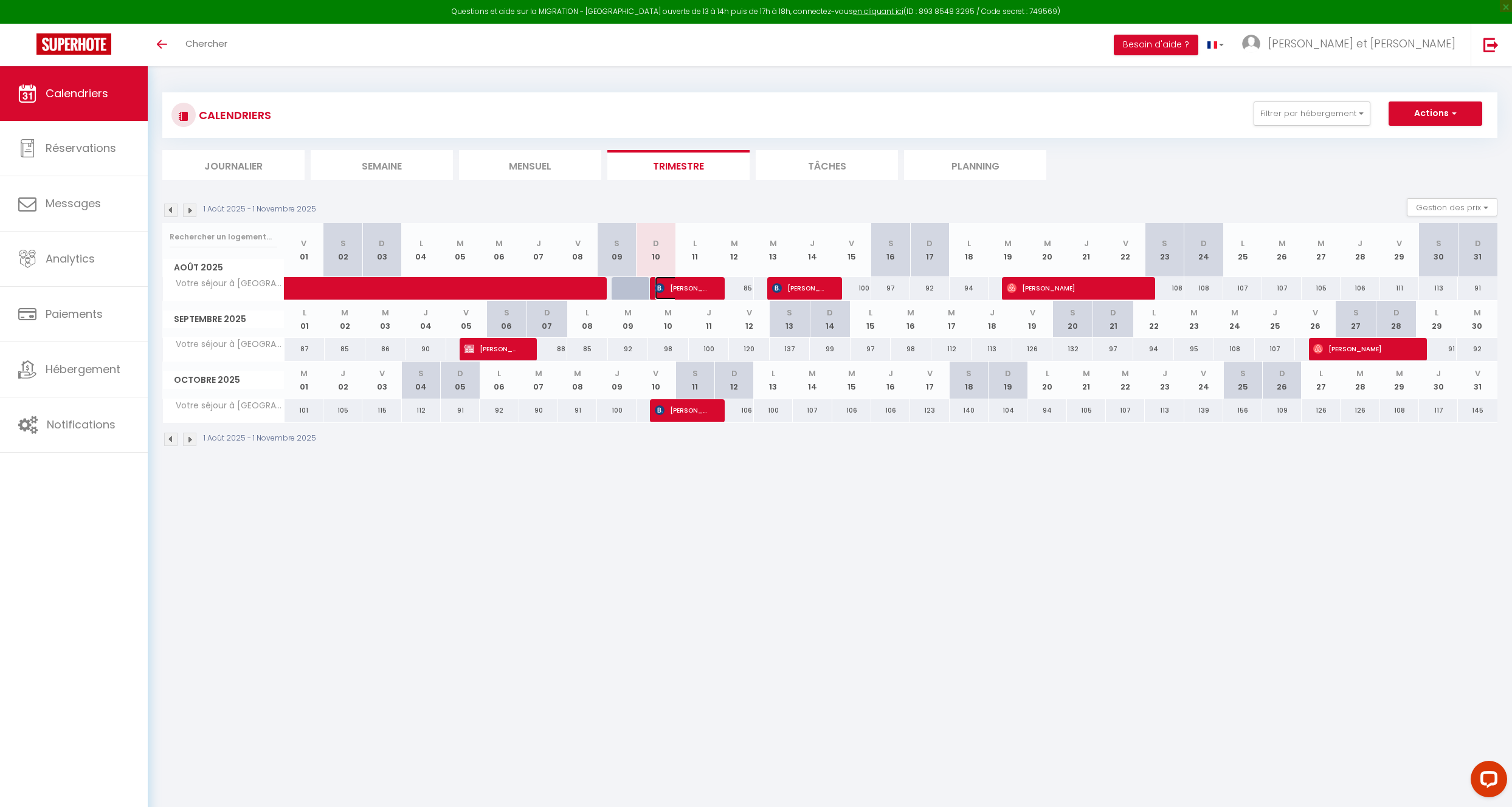
click at [699, 287] on span "[PERSON_NAME]" at bounding box center [681, 288] width 53 height 23
select select "OK"
select select "KO"
select select "1"
select select "0"
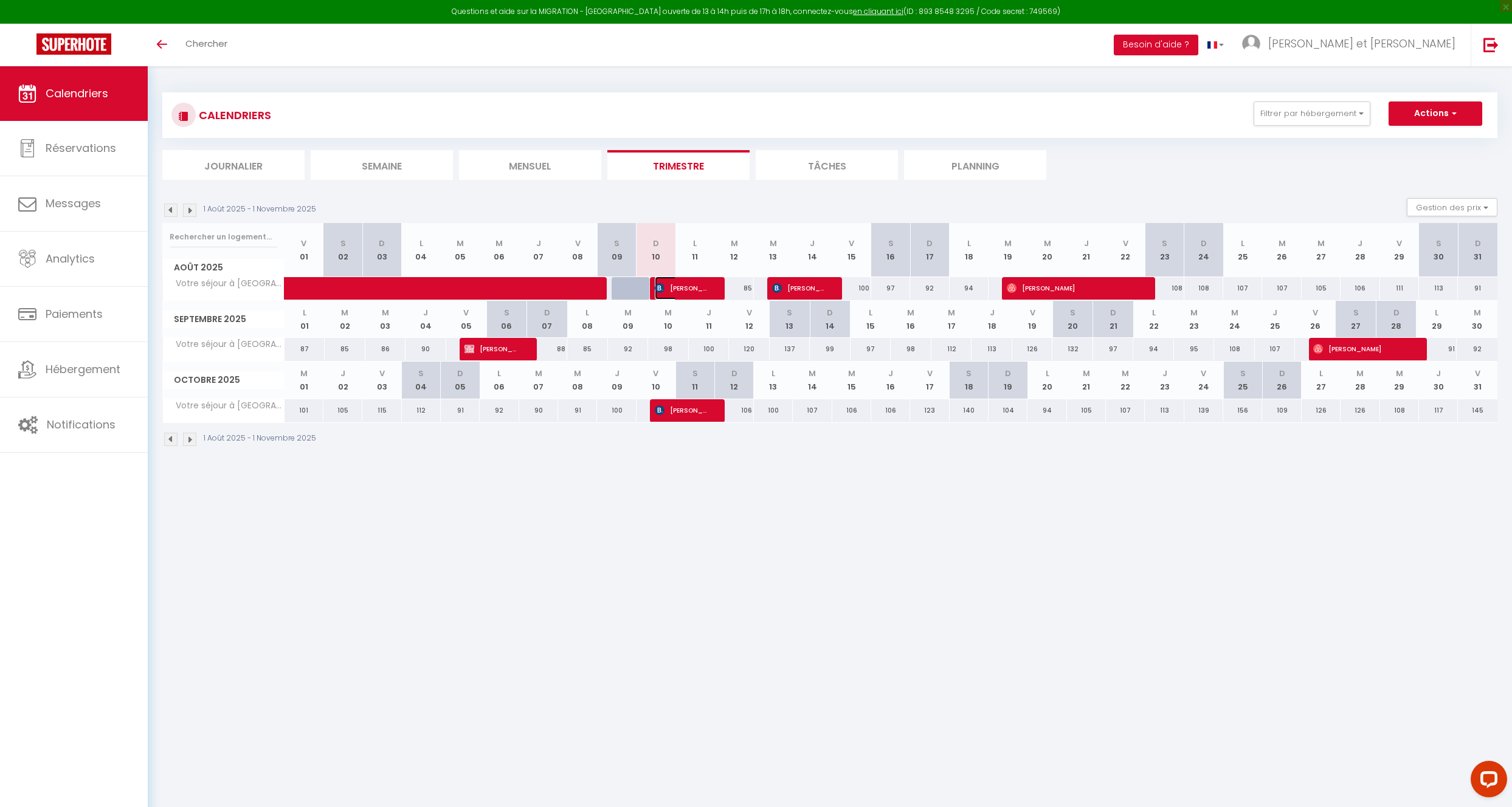
select select "1"
select select
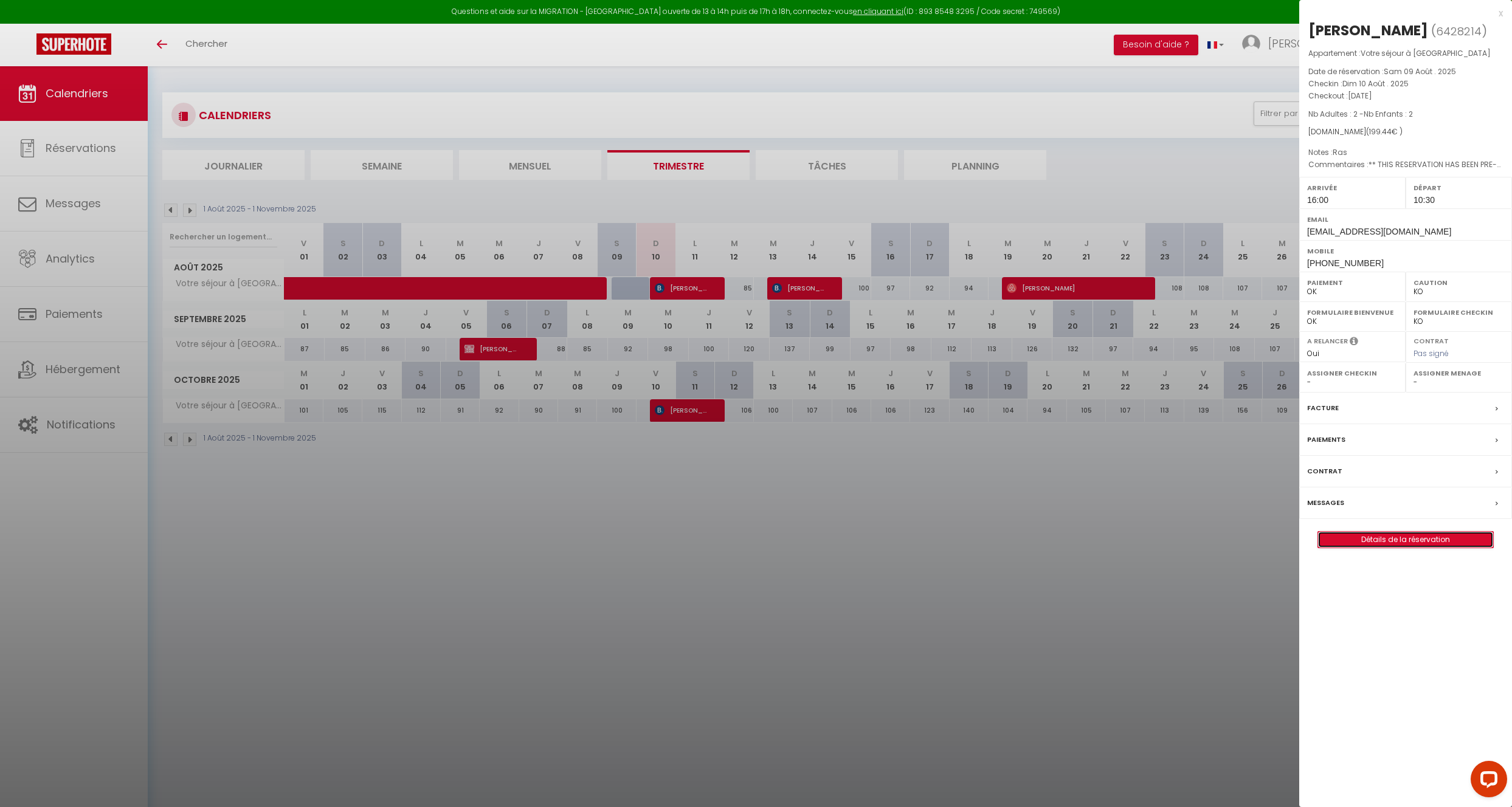
click at [1368, 535] on link "Détails de la réservation" at bounding box center [1405, 540] width 175 height 16
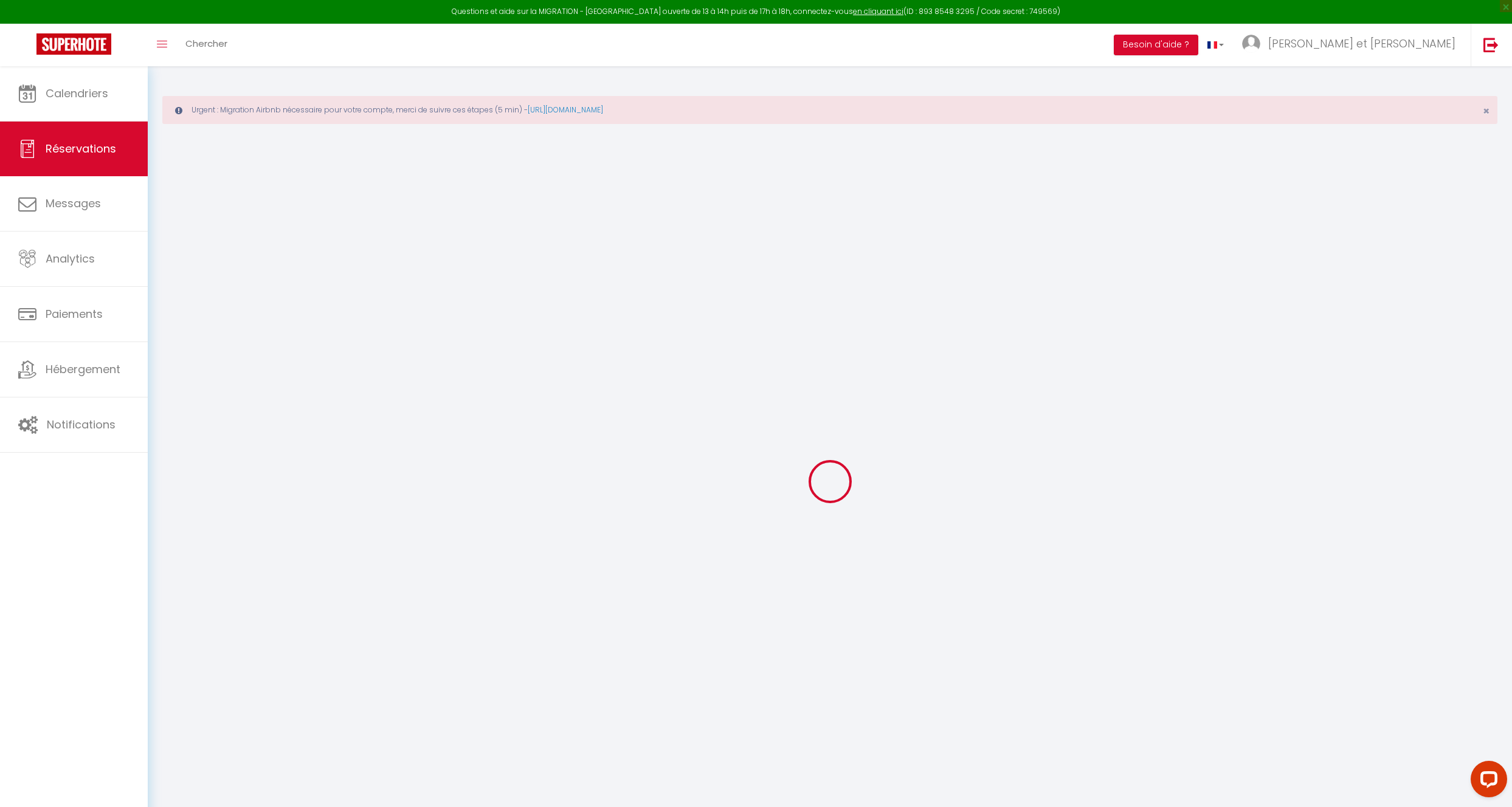
select select
checkbox input "false"
select select
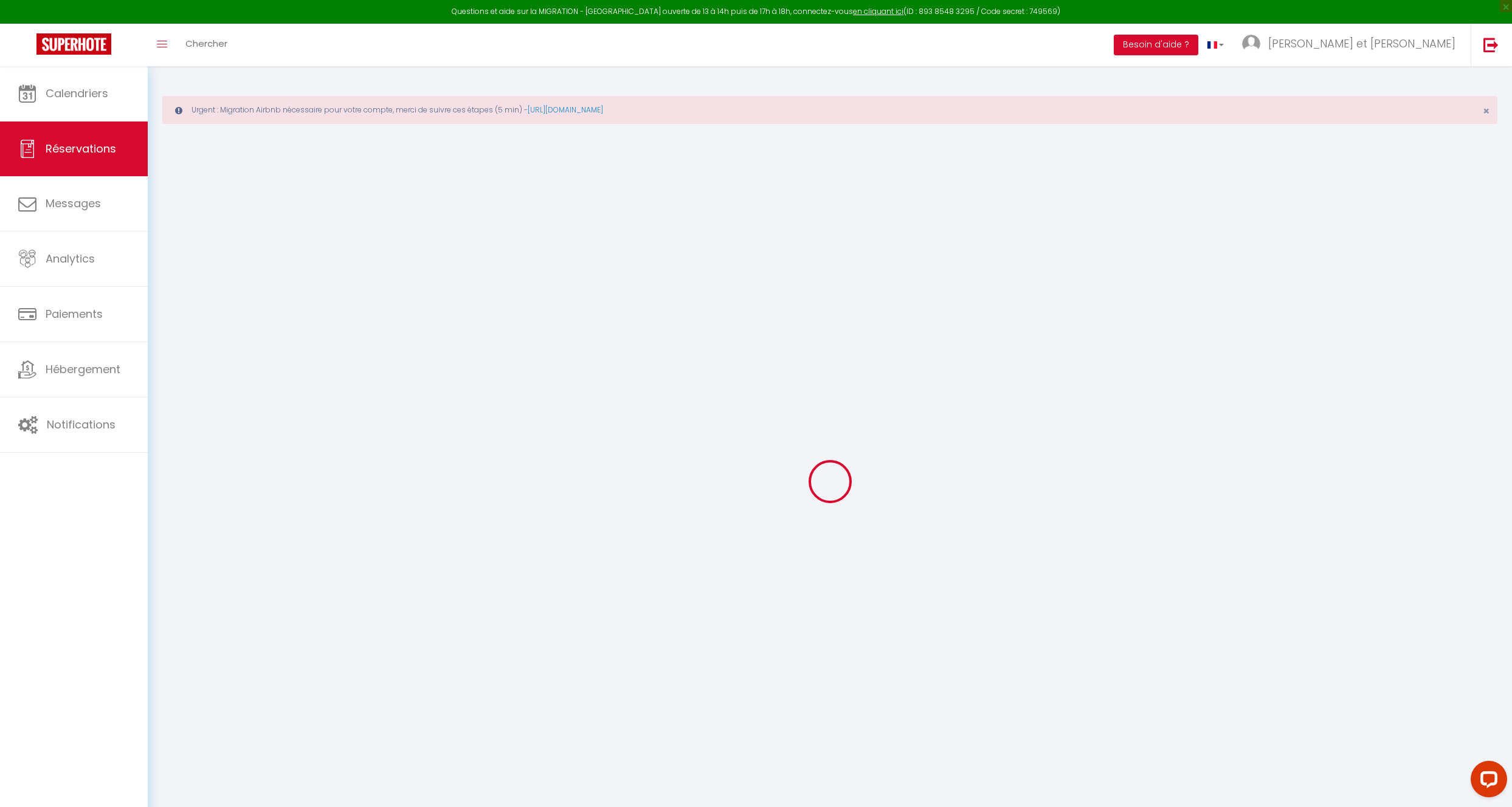
checkbox input "false"
type comments0 "** THIS RESERVATION HAS BEEN PRE-PAID ** BOOKING NOTE : Payment charge is EUR 2…"
type textarea "Ras"
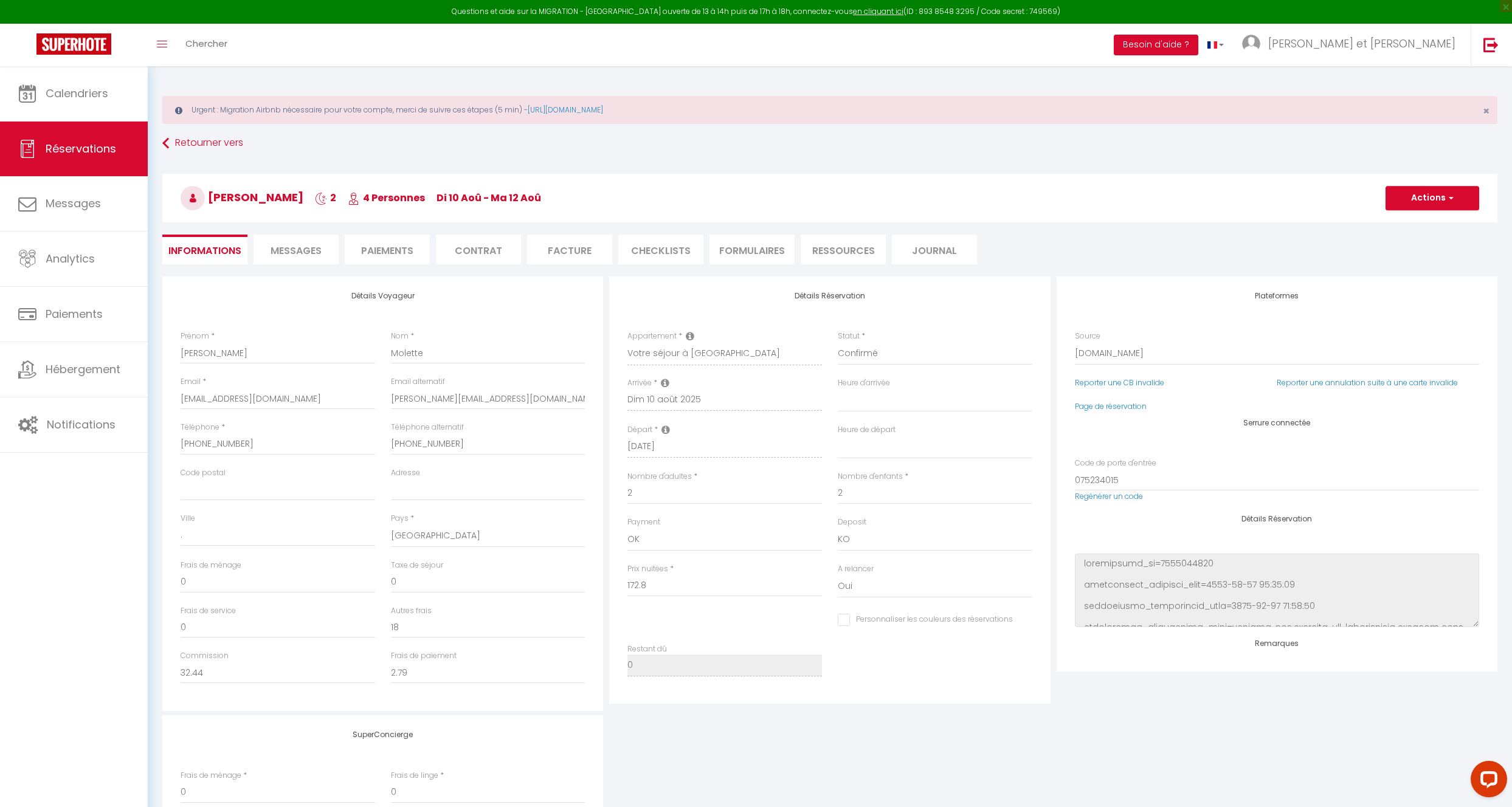
type input "8.64"
select select
checkbox input "false"
select select "16:00"
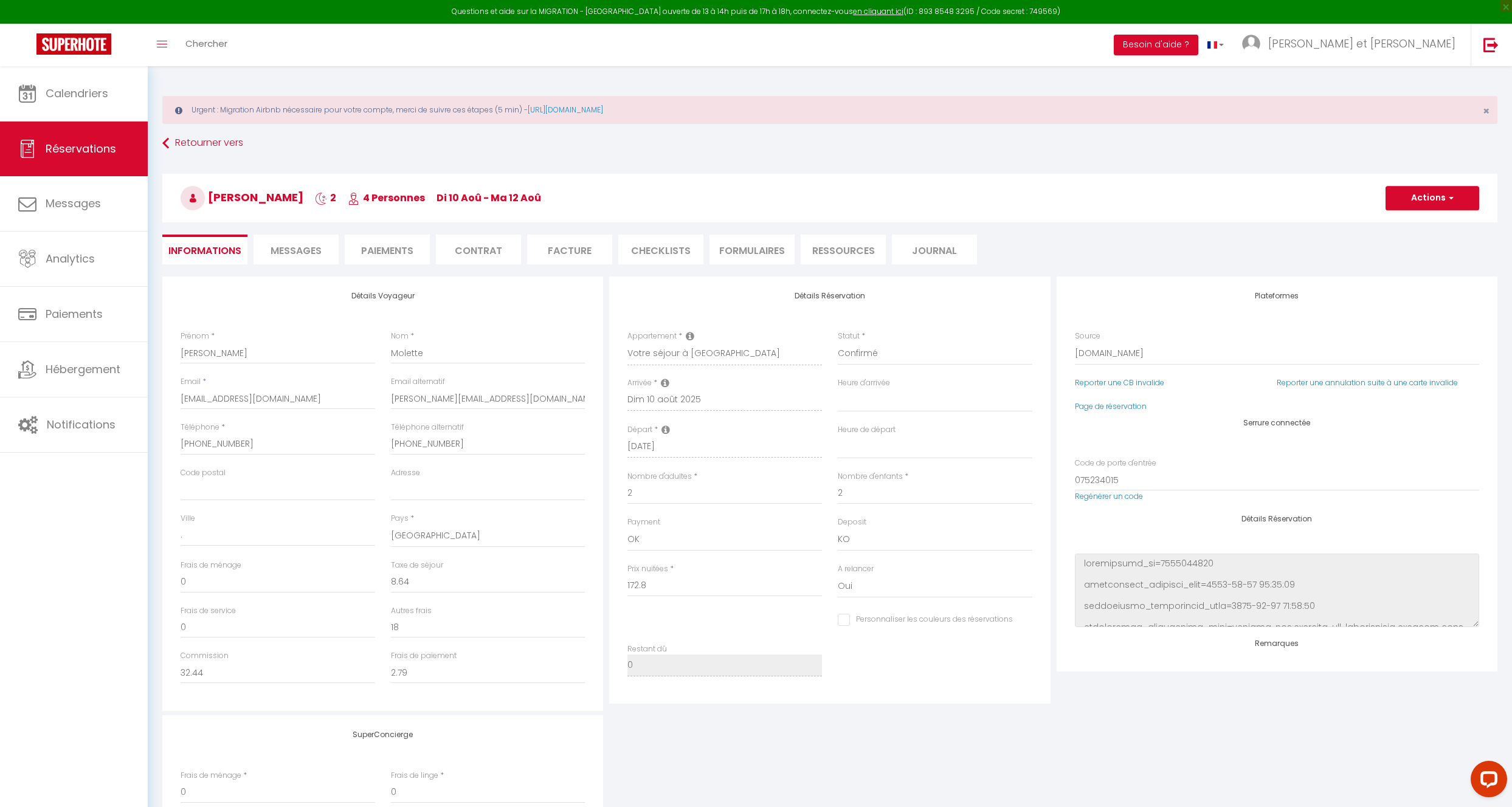
select select "10:30"
drag, startPoint x: 516, startPoint y: 400, endPoint x: 386, endPoint y: 395, distance: 130.1
click at [386, 395] on div "Email alternatif jacques.molette@gmail.com" at bounding box center [487, 399] width 211 height 45
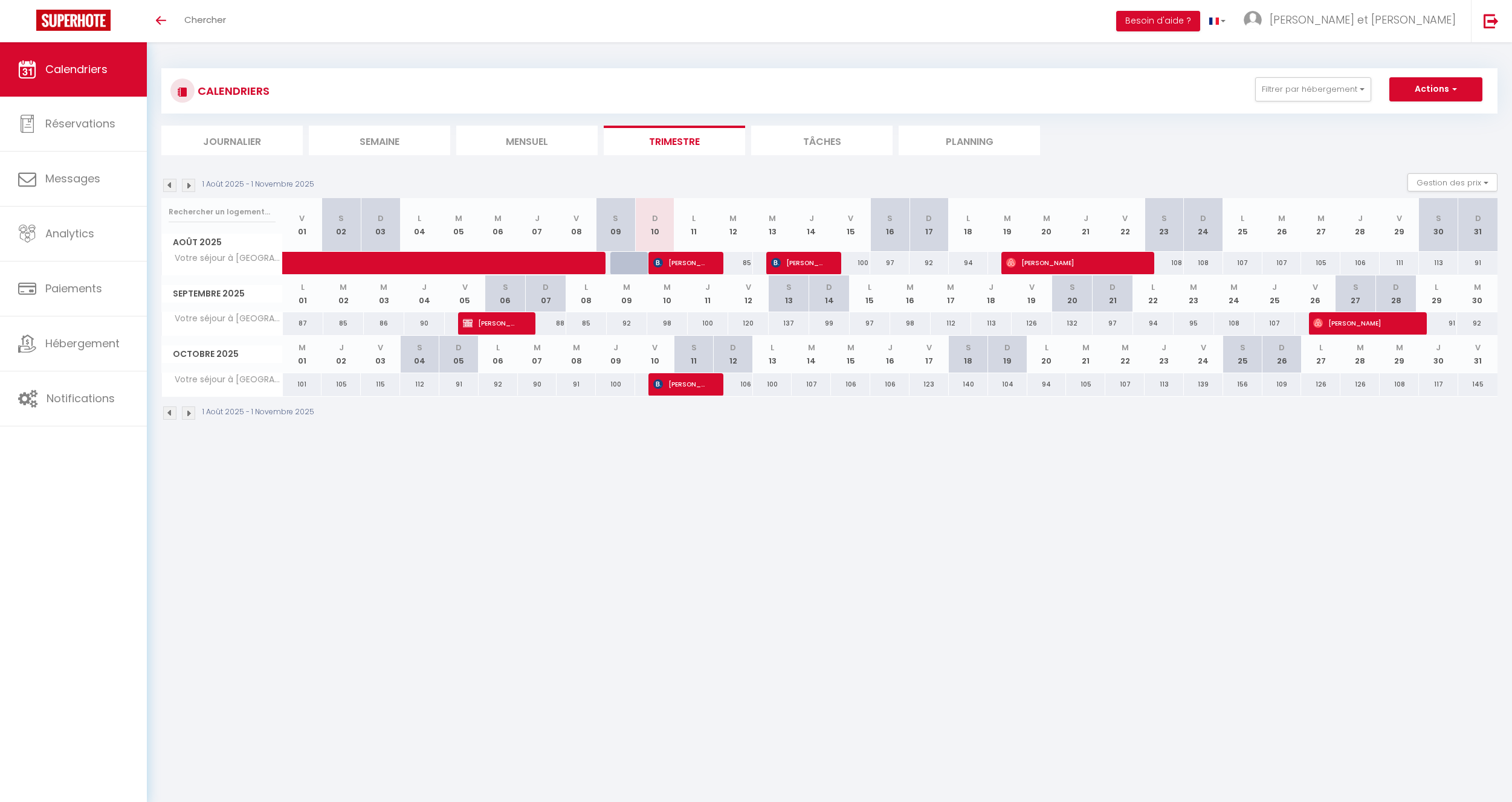
select select
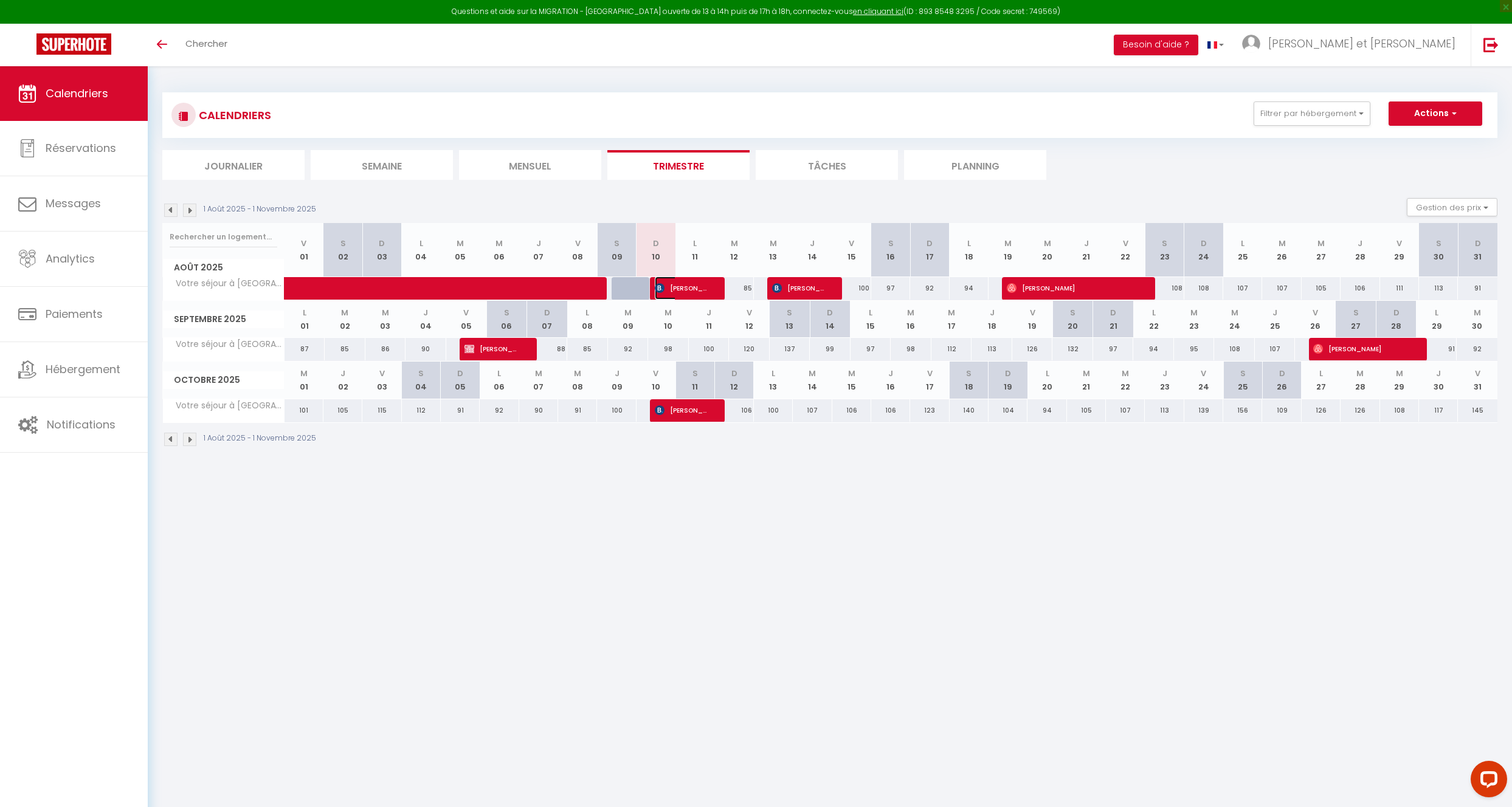
click at [693, 287] on span "[PERSON_NAME]" at bounding box center [681, 288] width 53 height 23
select select "OK"
select select "KO"
select select "1"
select select "0"
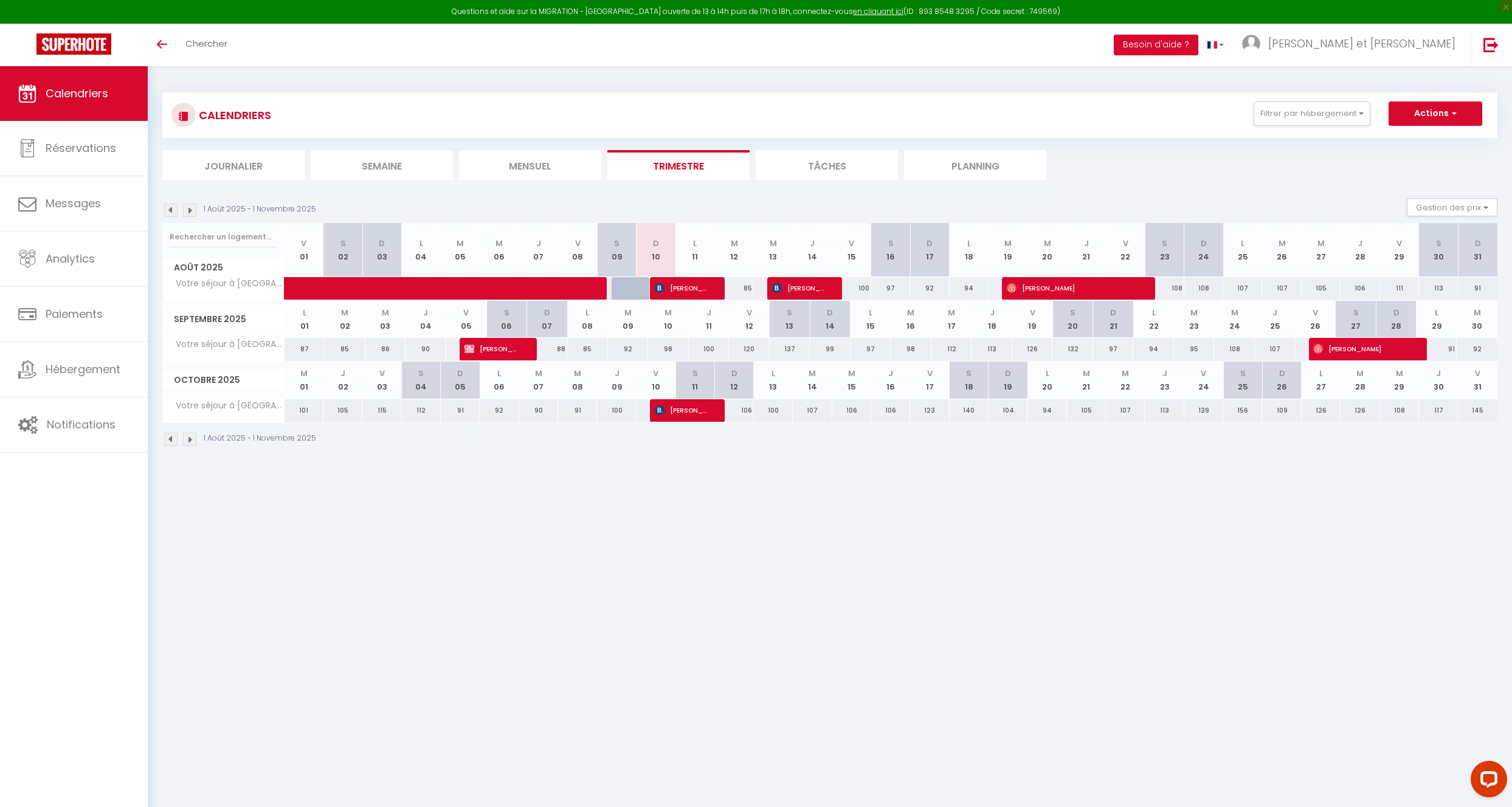
select select "1"
select select
click at [0, 0] on div at bounding box center [0, 0] width 0 height 0
click at [699, 292] on span "[PERSON_NAME]" at bounding box center [680, 288] width 52 height 23
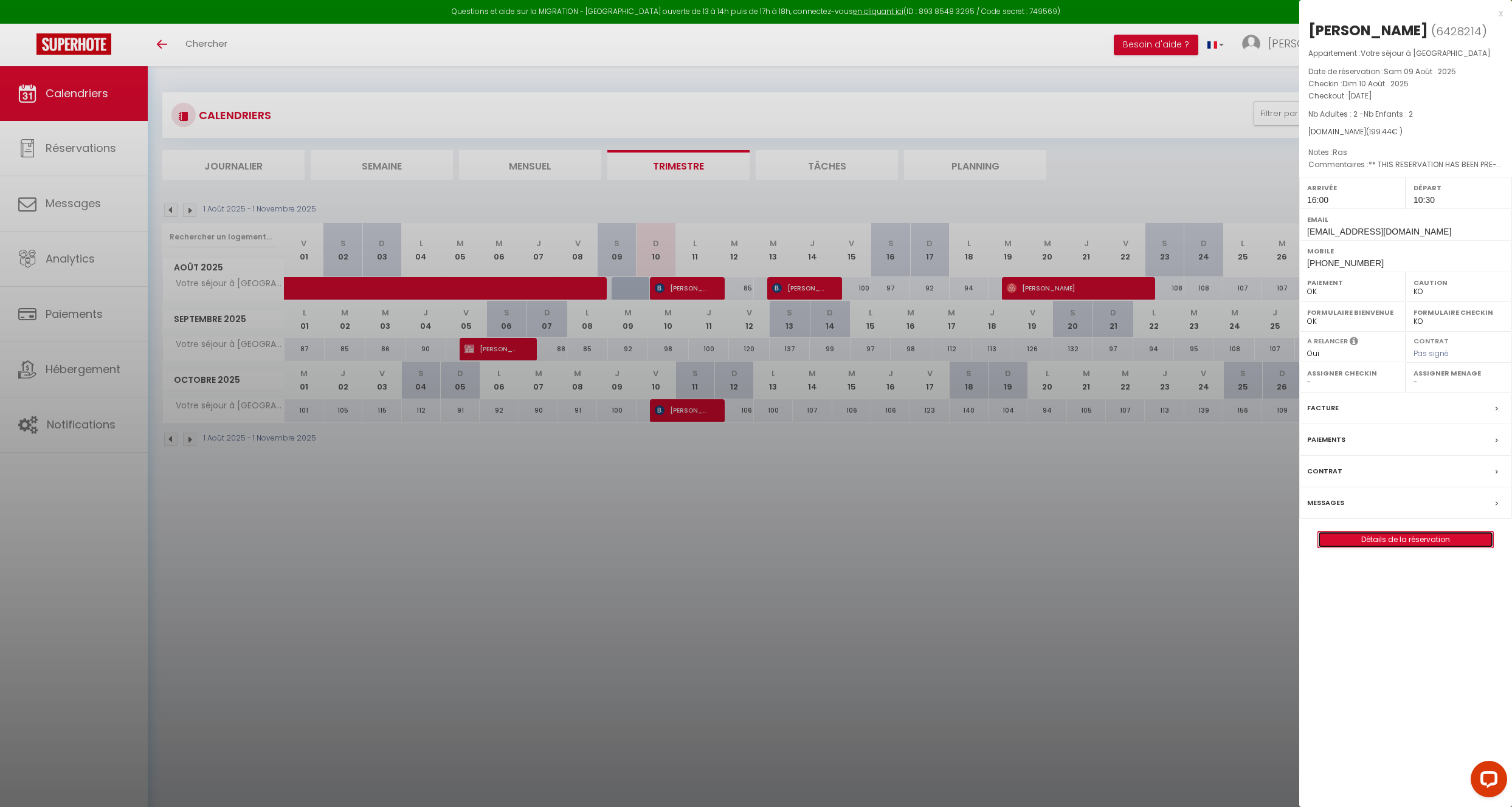
click at [1405, 541] on link "Détails de la réservation" at bounding box center [1405, 540] width 175 height 16
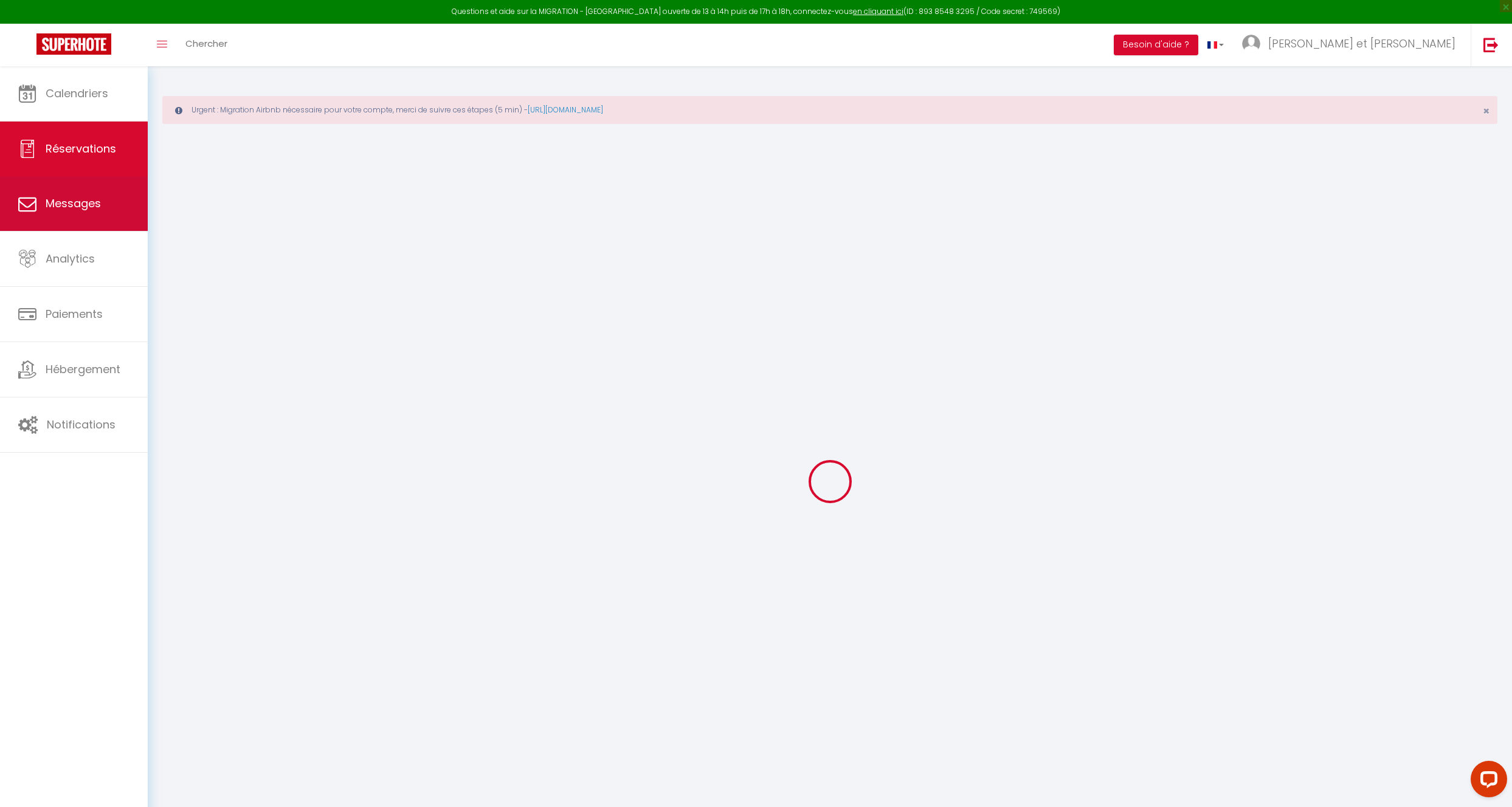
select select
checkbox input "false"
select select
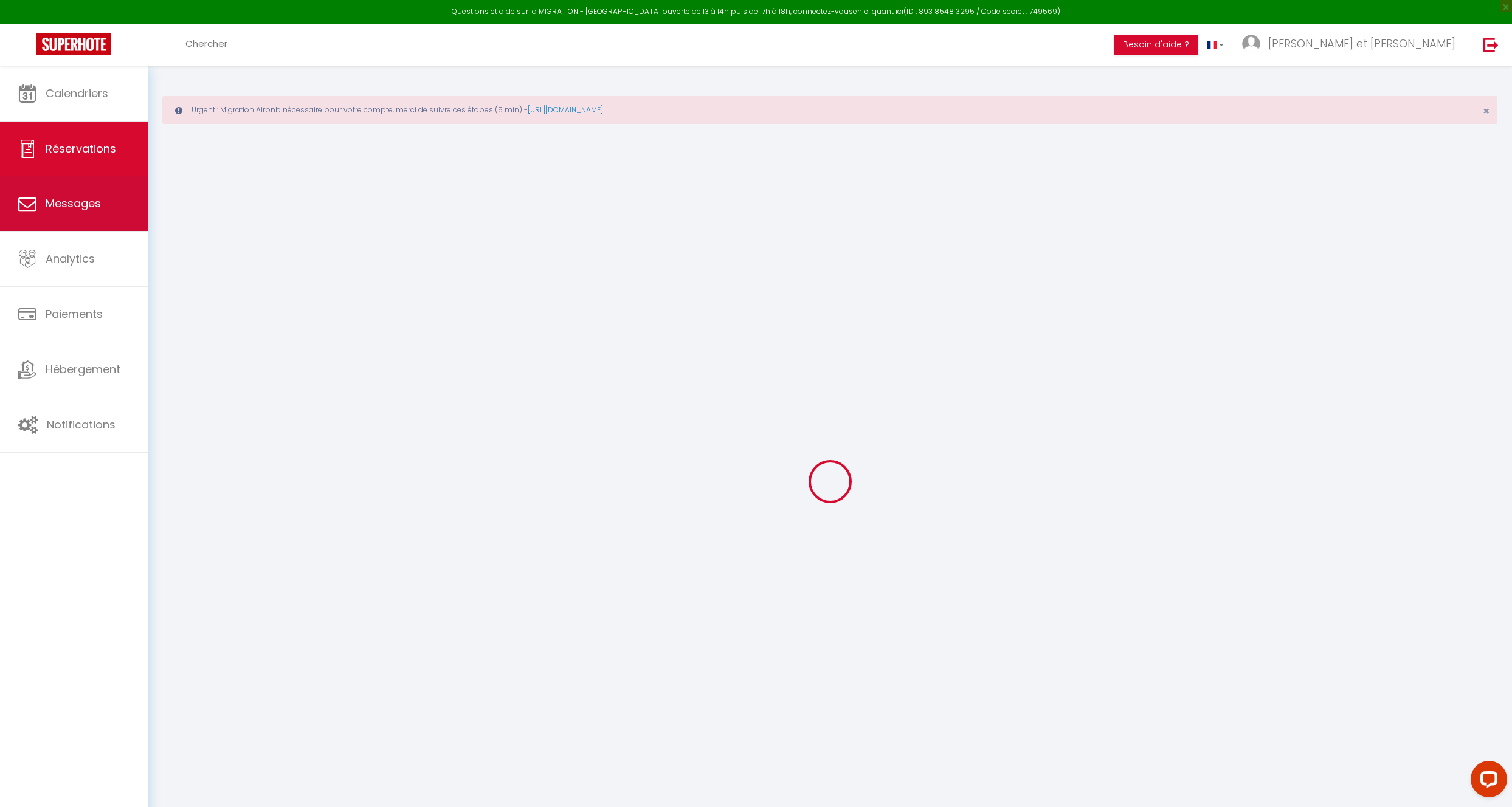
checkbox input "false"
type comments0 "** THIS RESERVATION HAS BEEN PRE-PAID ** BOOKING NOTE : Payment charge is EUR 2…"
type textarea "Ras"
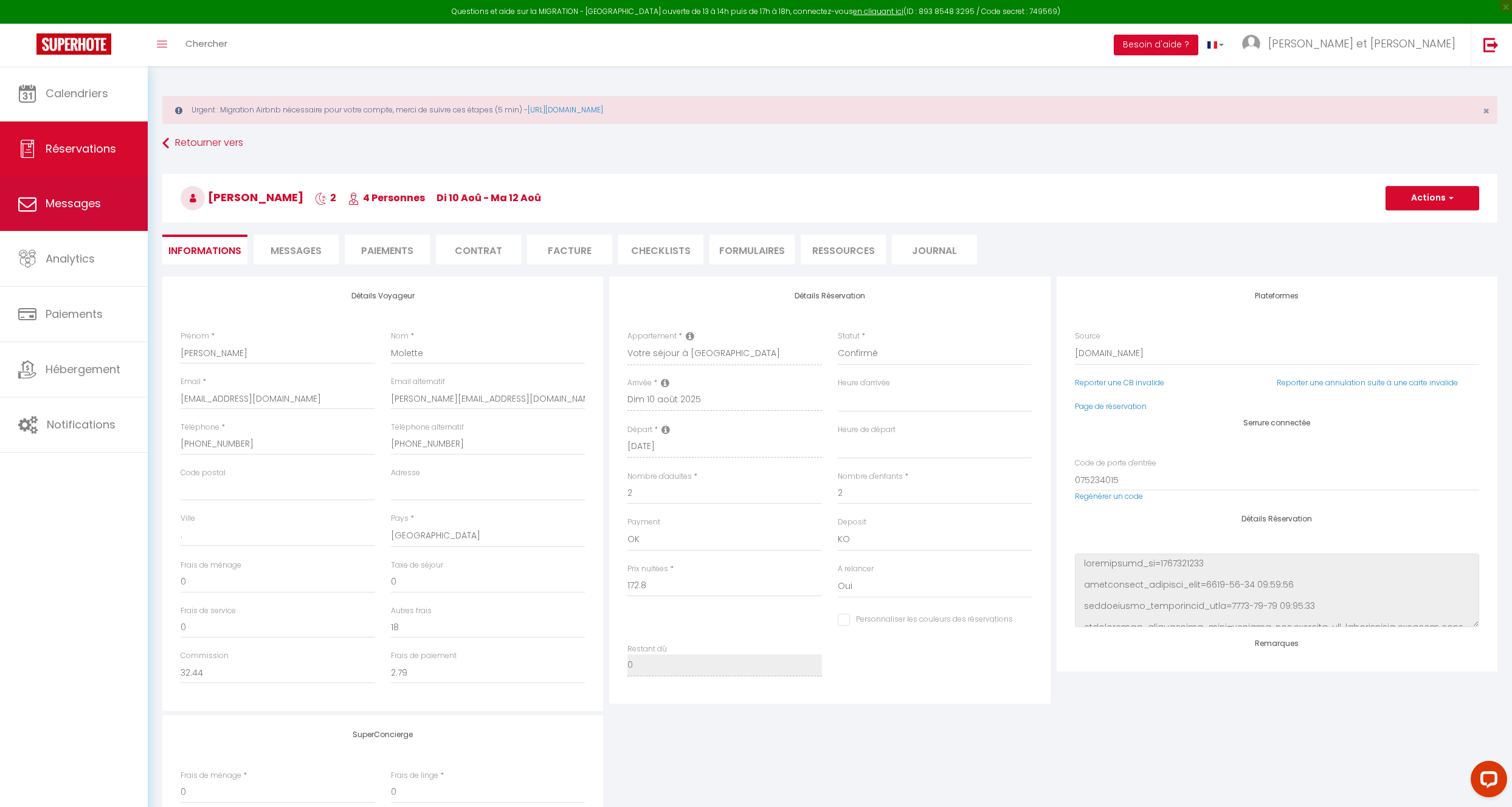
type input "8.64"
select select
checkbox input "false"
select select "16:00"
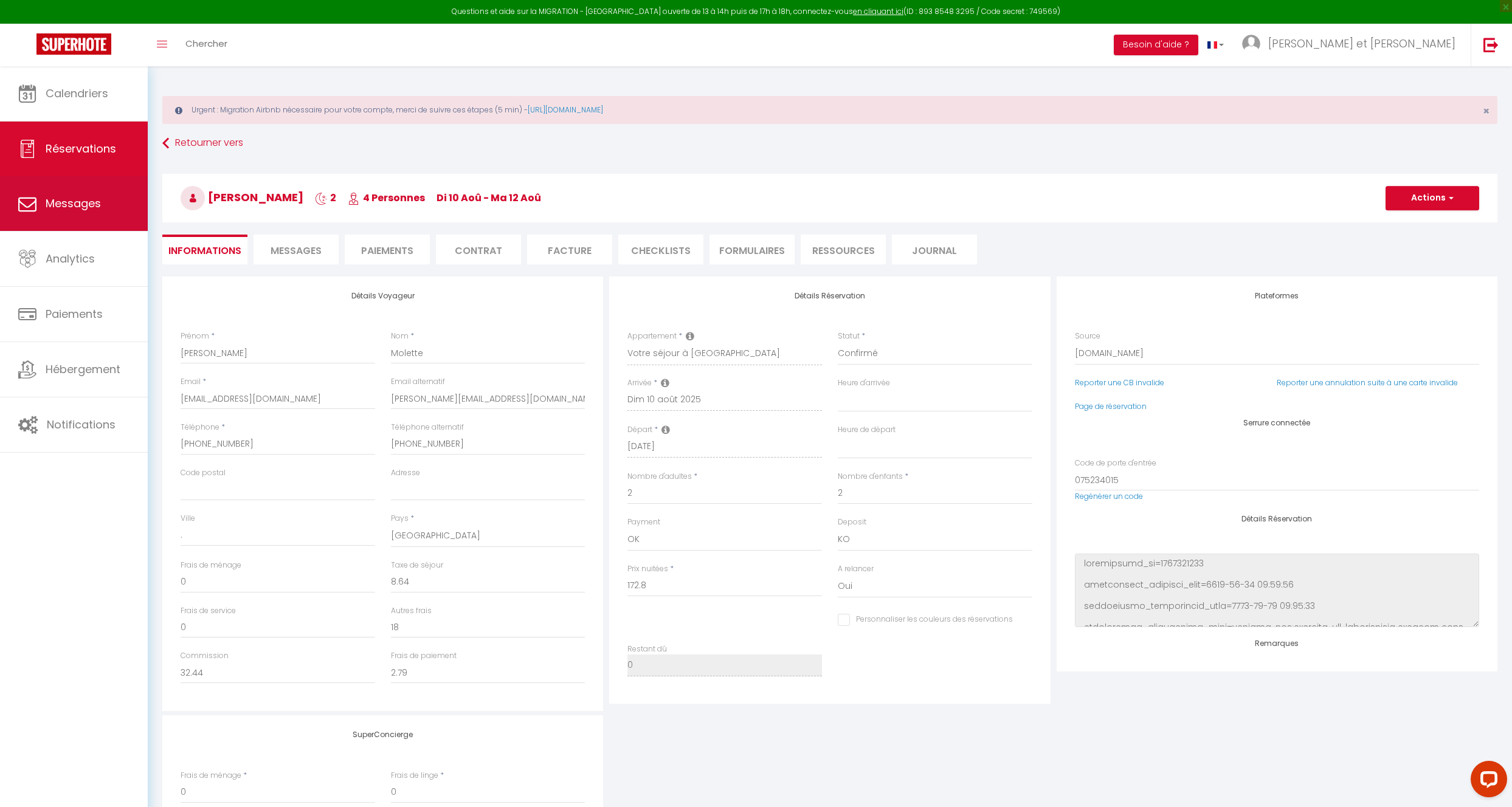
select select "10:30"
click at [307, 246] on span "Messages" at bounding box center [296, 251] width 51 height 14
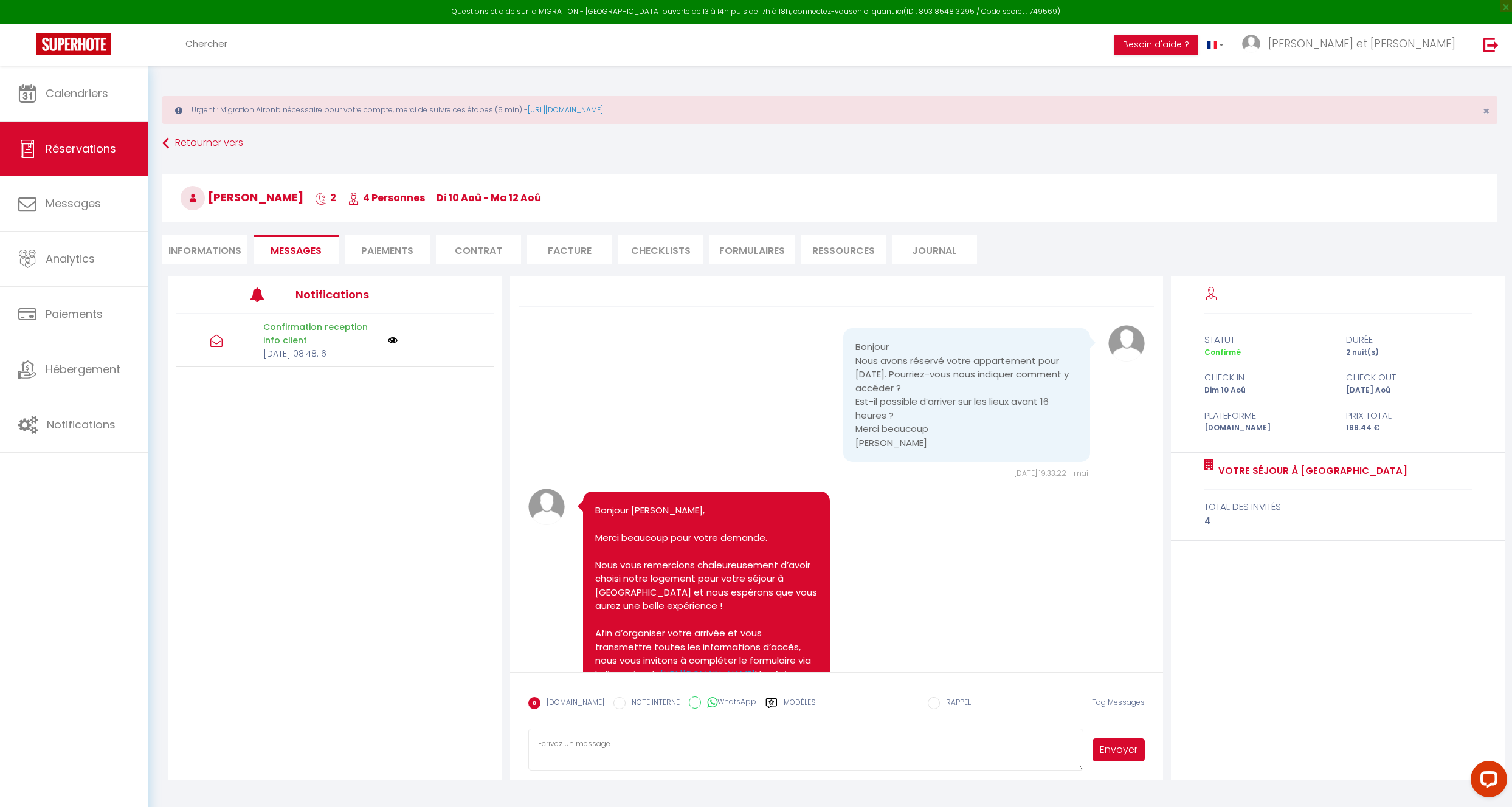
scroll to position [66, 0]
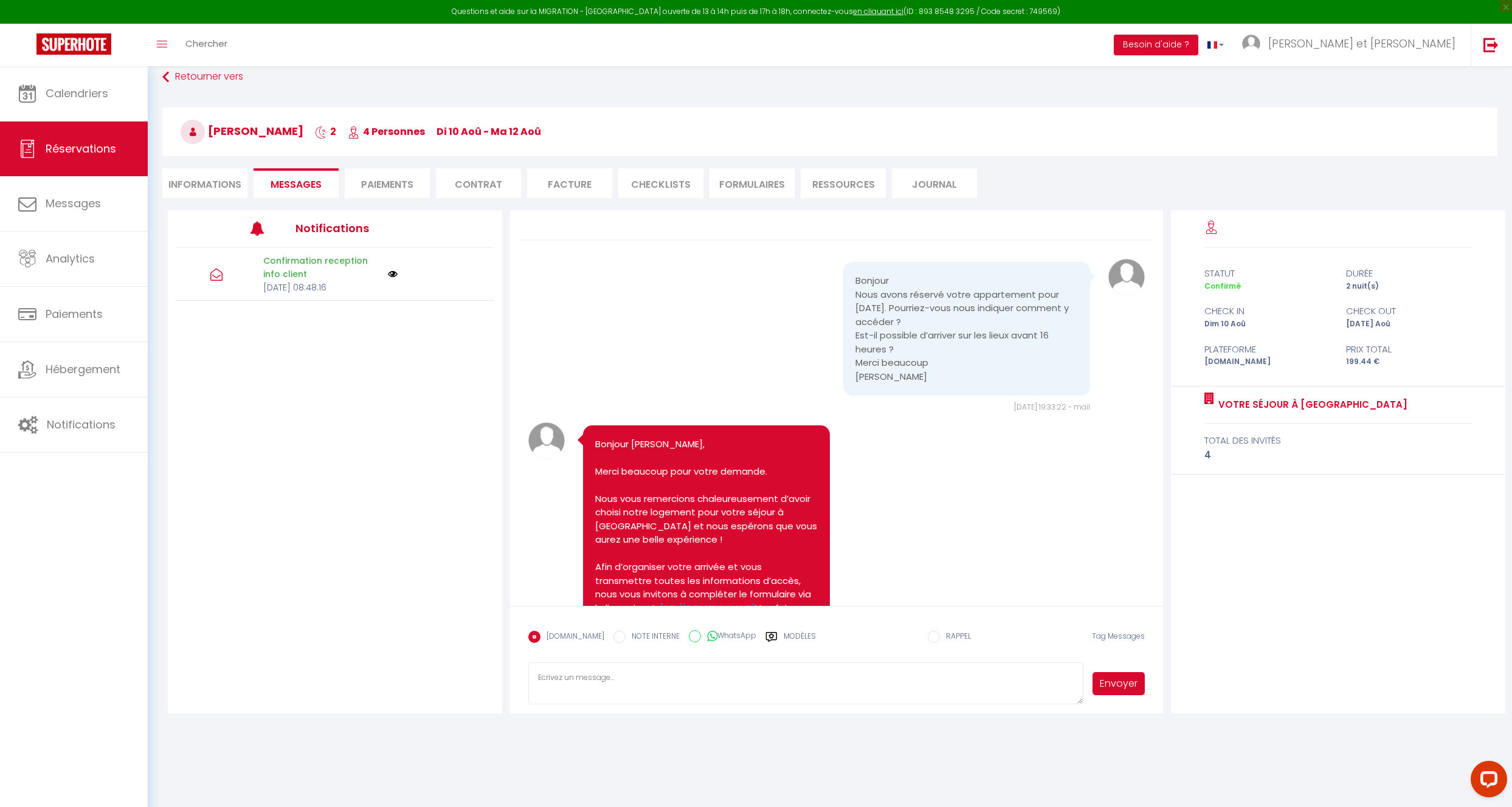
click at [784, 637] on label "Modèles" at bounding box center [799, 641] width 32 height 21
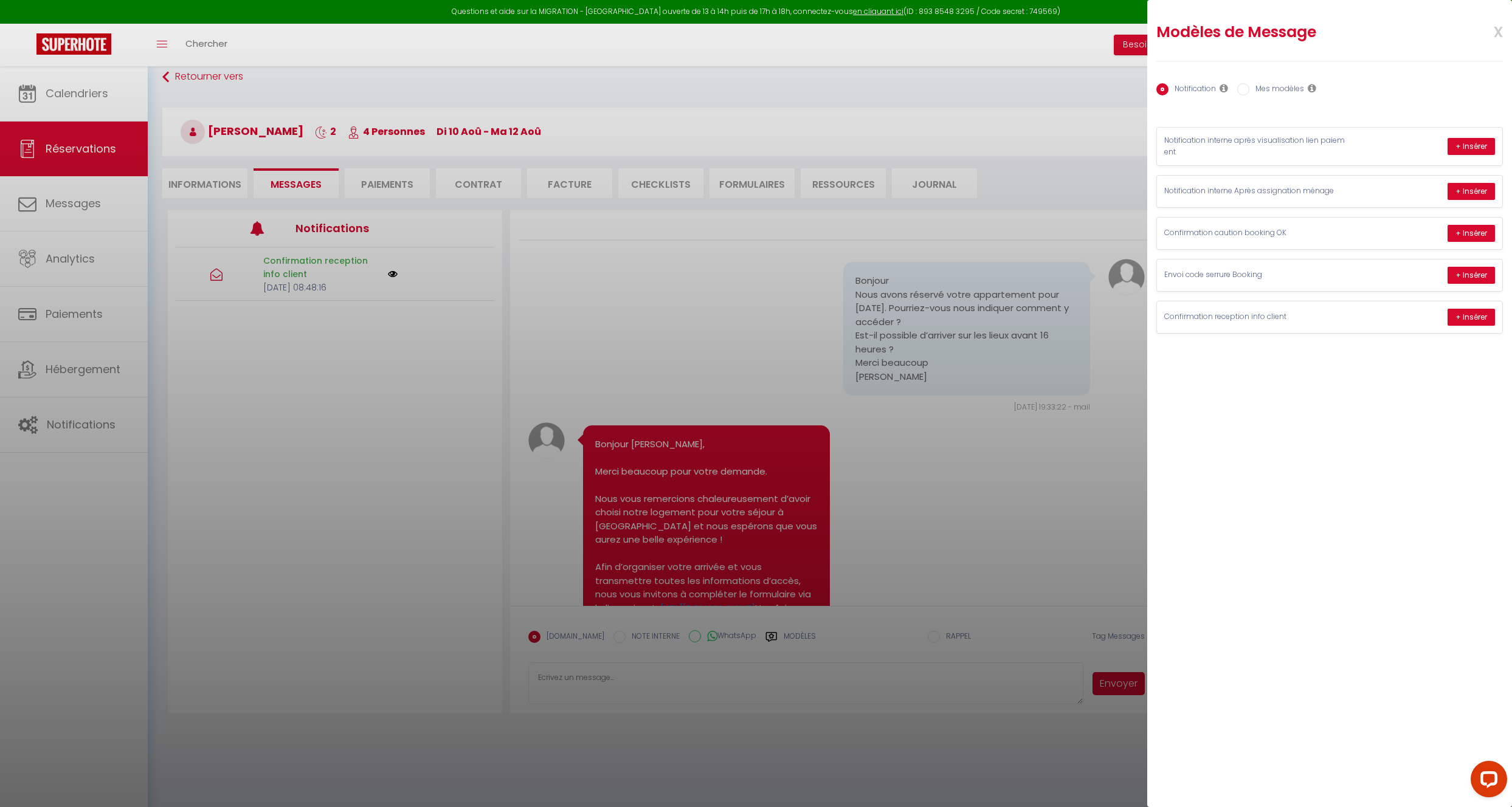
click at [1279, 92] on label "Mes modèles" at bounding box center [1276, 89] width 55 height 13
click at [1249, 92] on input "Mes modèles" at bounding box center [1243, 89] width 12 height 12
radio input "true"
radio input "false"
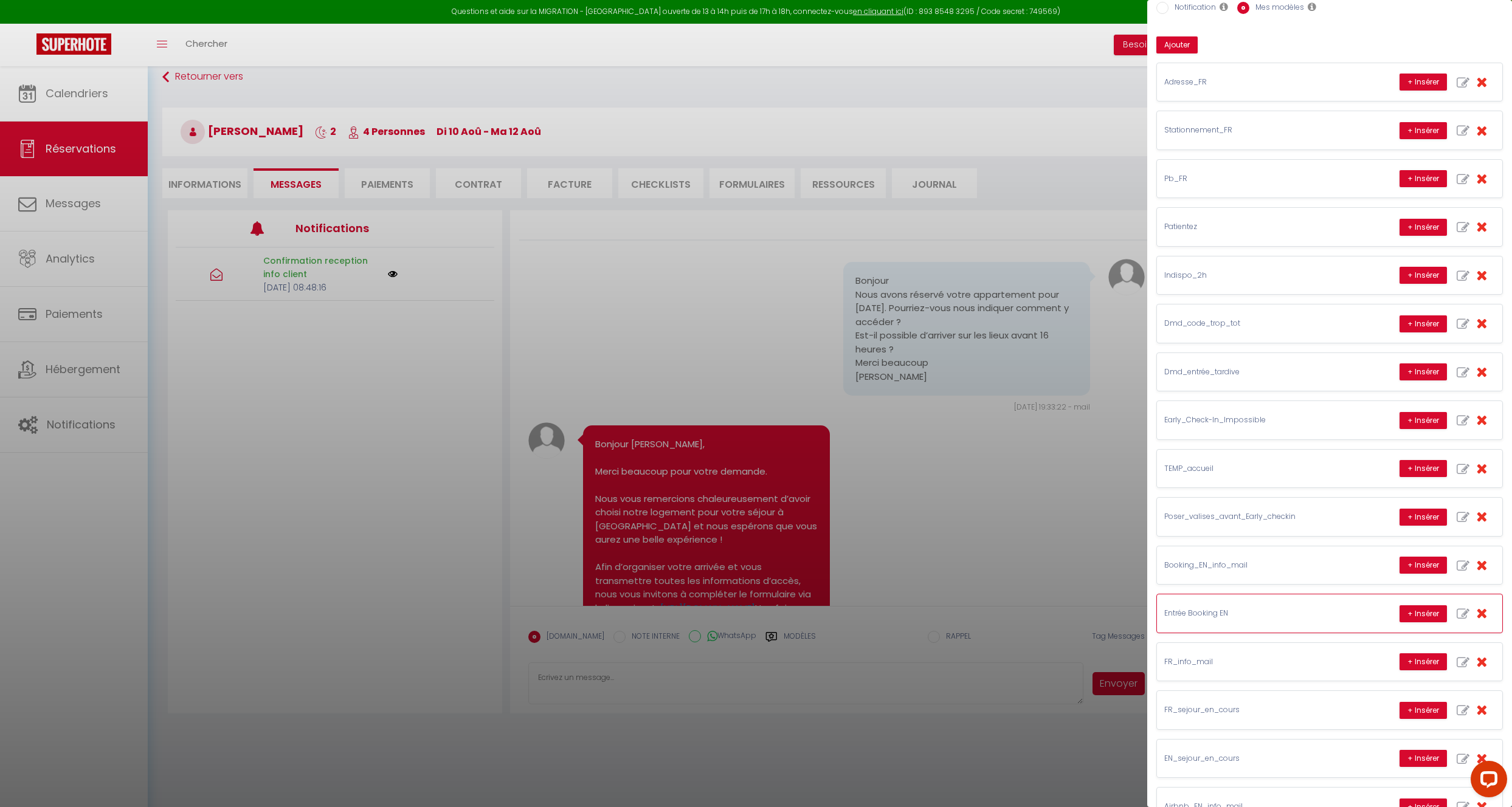
scroll to position [119, 0]
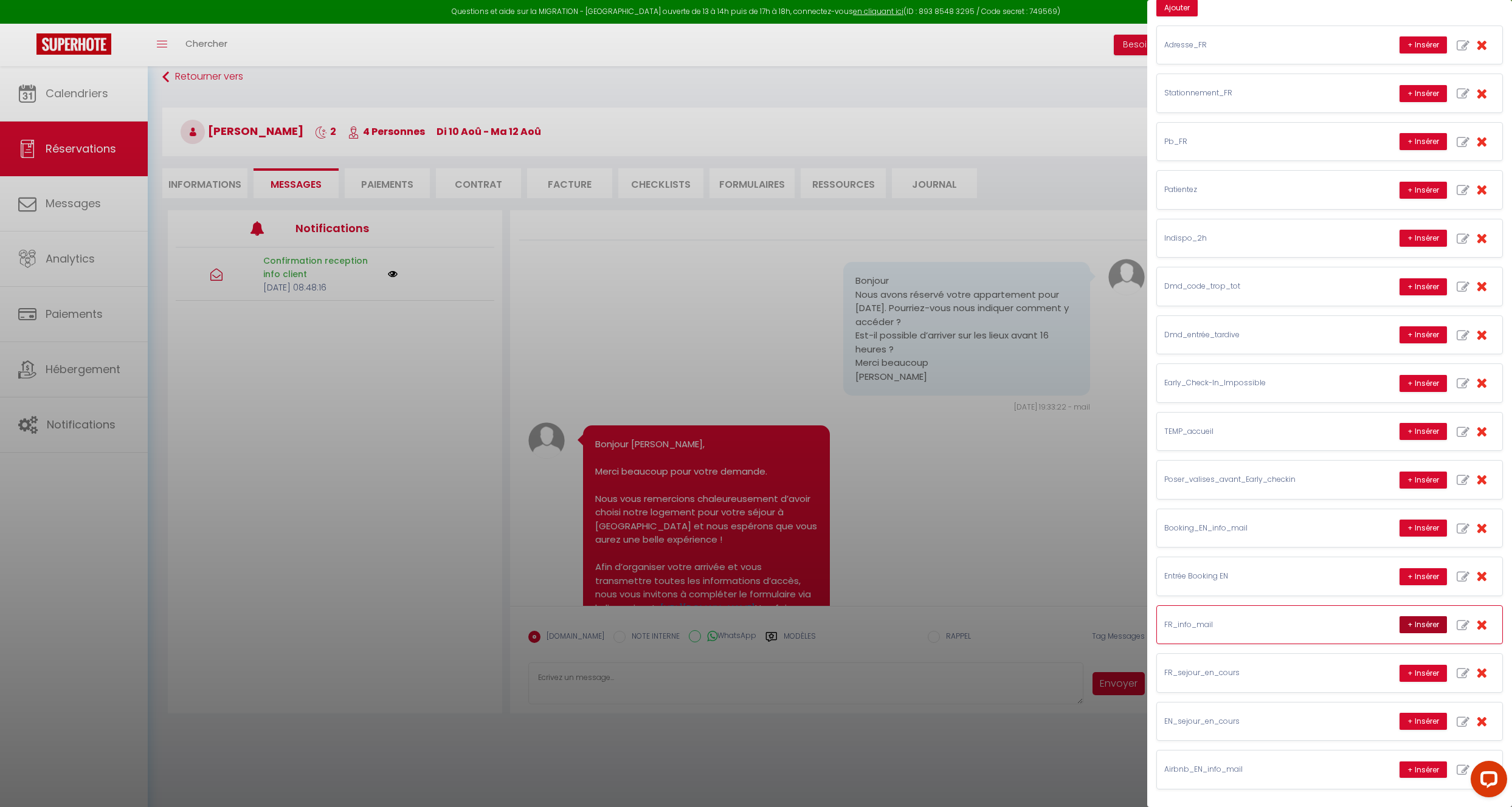
click at [1412, 624] on button "+ Insérer" at bounding box center [1423, 624] width 47 height 17
type textarea "[PERSON_NAME], Nous venons de vous envoyer 2 mails : 1 sur l'entrée/règlement, …"
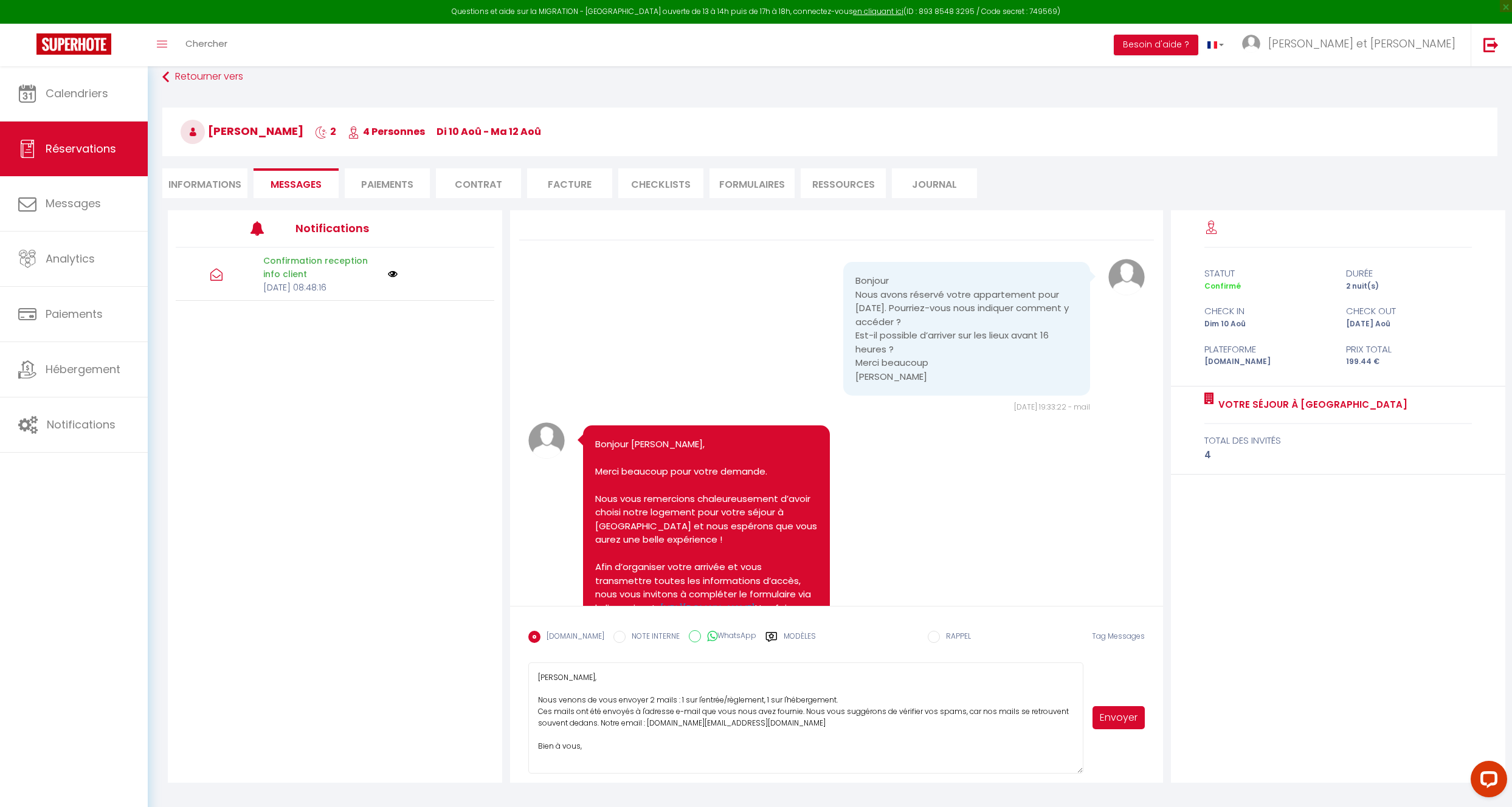
drag, startPoint x: 1080, startPoint y: 702, endPoint x: 1078, endPoint y: 771, distance: 69.0
click at [1078, 771] on textarea "[PERSON_NAME], Nous venons de vous envoyer 2 mails : 1 sur l'entrée/règlement, …" at bounding box center [805, 718] width 555 height 111
click at [1122, 719] on button "Envoyer" at bounding box center [1119, 718] width 52 height 23
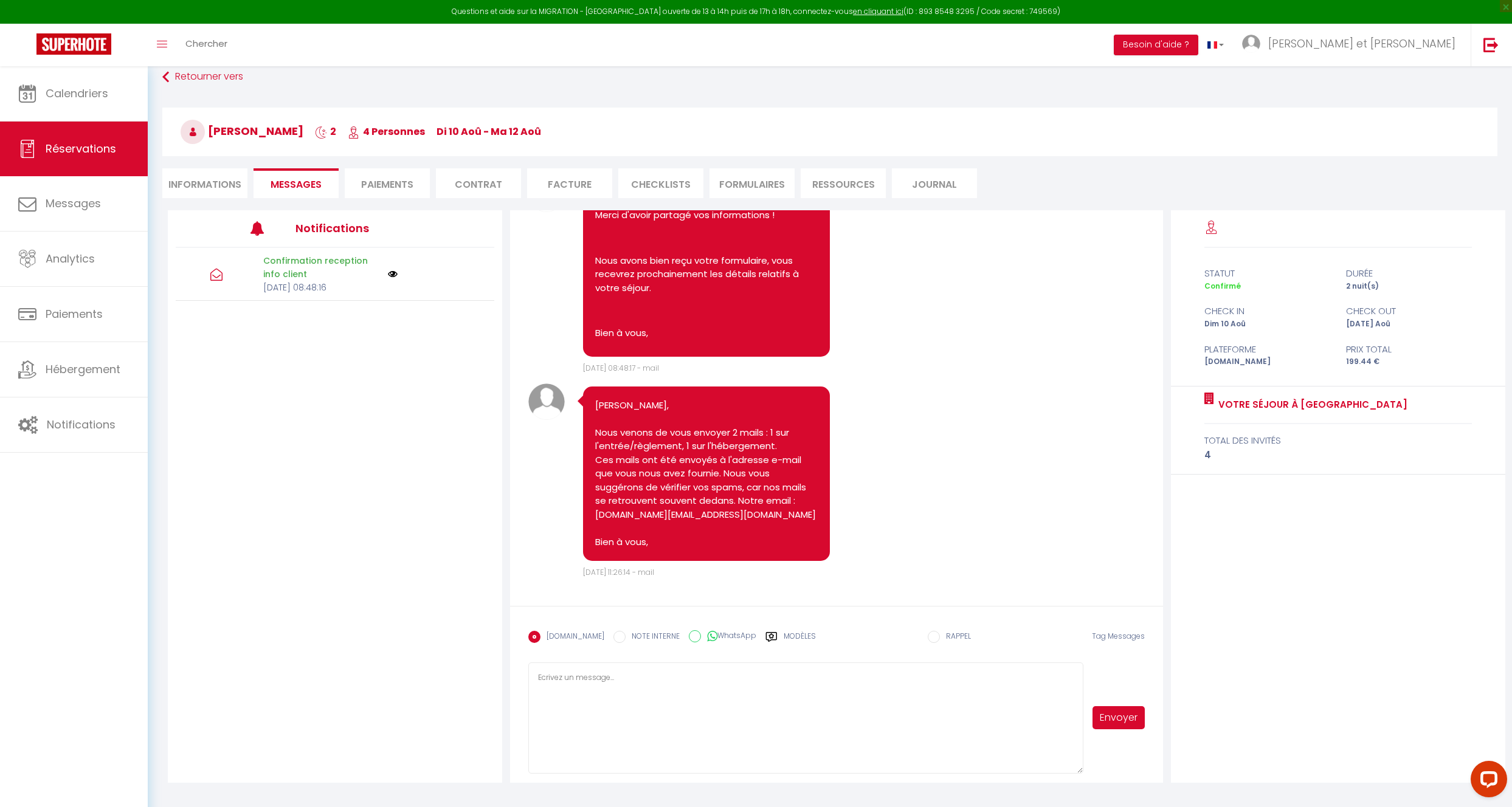
scroll to position [2824, 0]
click at [90, 107] on link "Calendriers" at bounding box center [73, 93] width 148 height 55
